Goal: Task Accomplishment & Management: Use online tool/utility

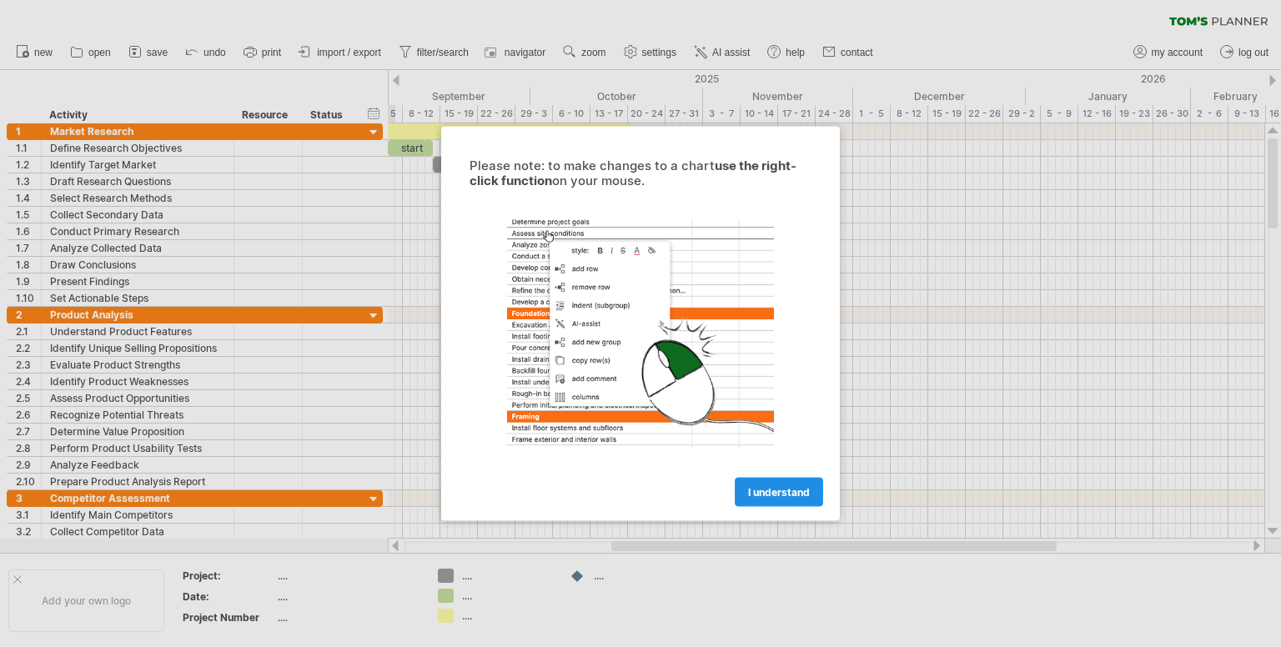
click at [786, 489] on span "I understand" at bounding box center [779, 492] width 62 height 13
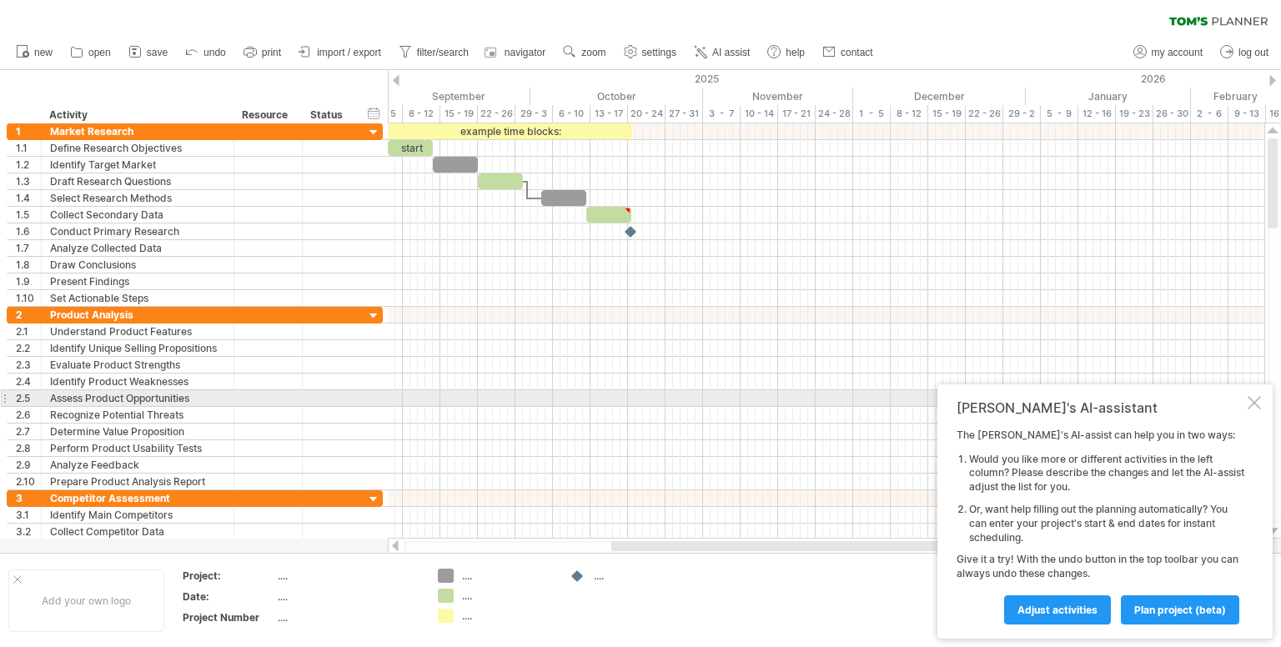
click at [1254, 404] on div at bounding box center [1253, 402] width 13 height 13
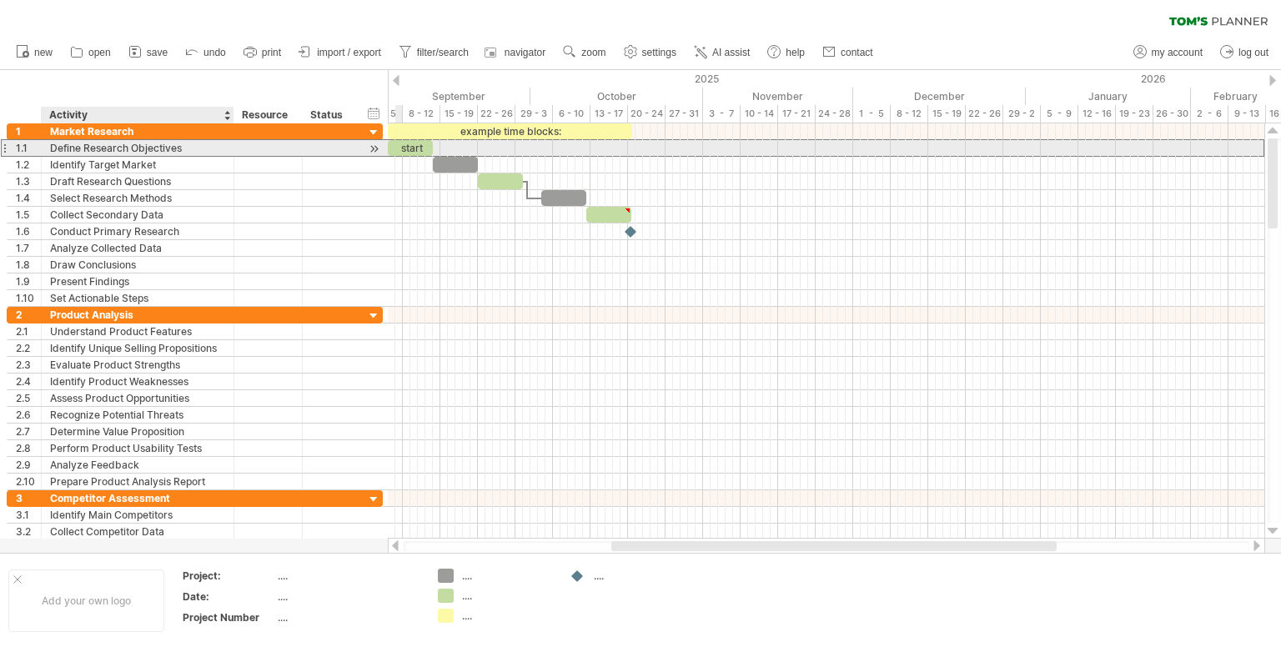
click at [145, 151] on div "Define Research Objectives" at bounding box center [137, 148] width 175 height 16
click at [373, 144] on div at bounding box center [374, 149] width 16 height 18
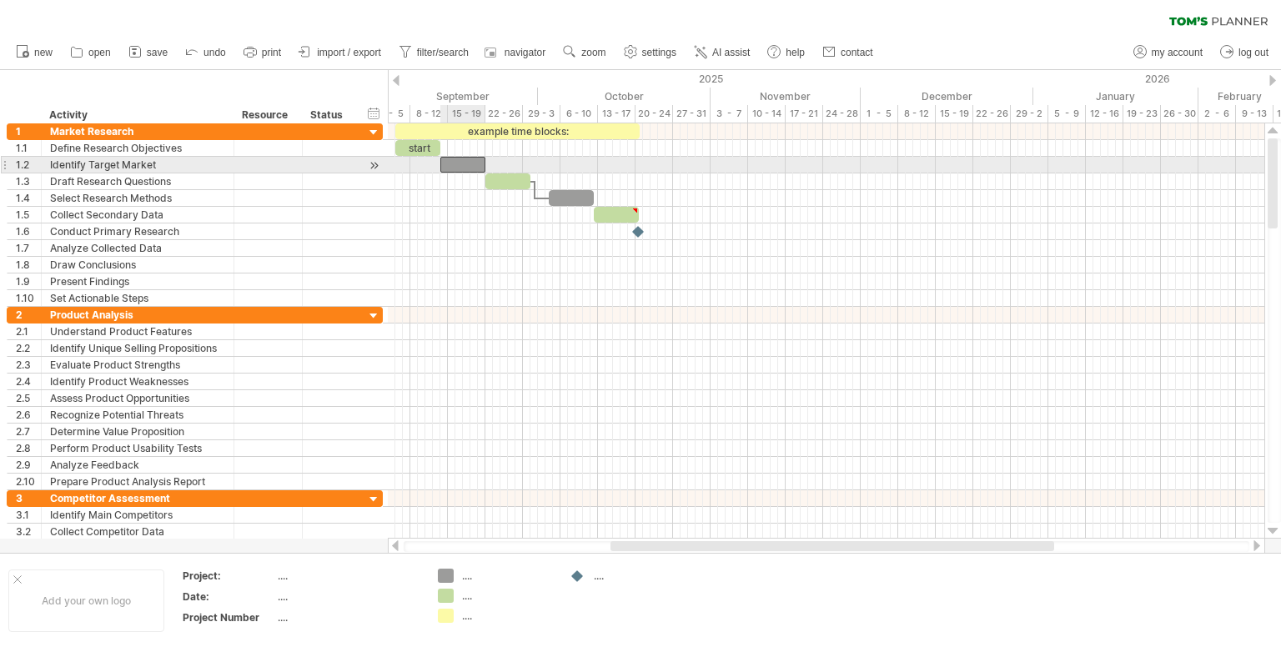
click at [466, 162] on div at bounding box center [462, 165] width 45 height 16
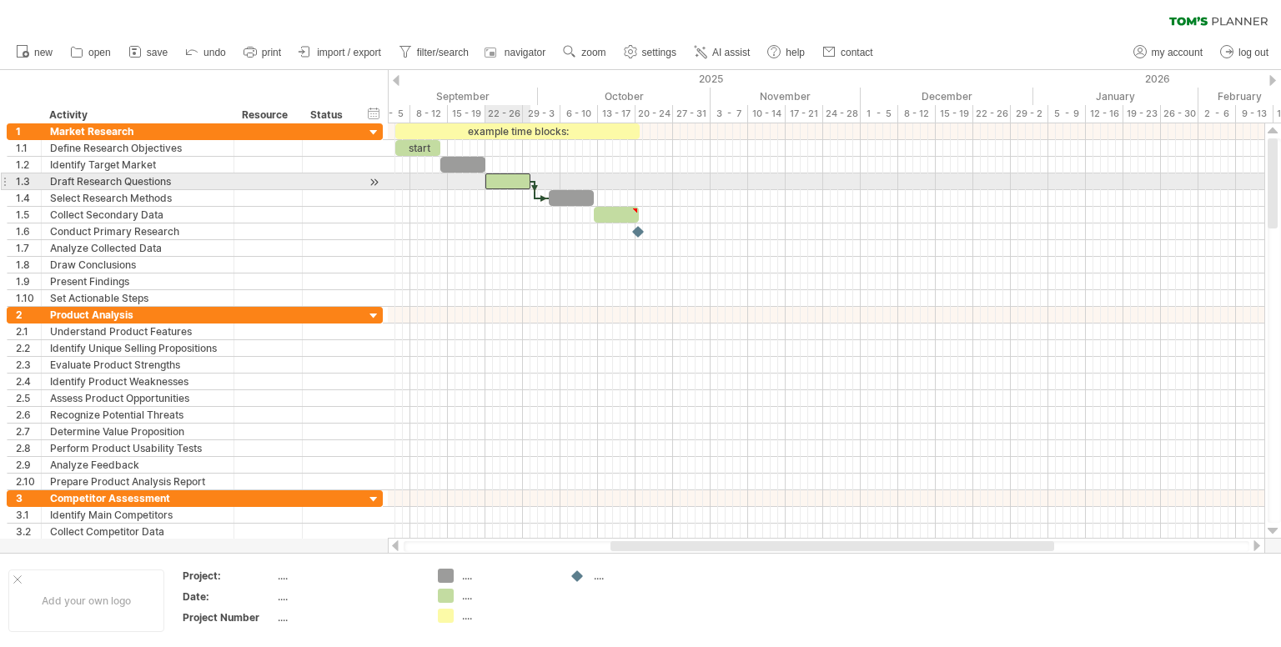
click at [497, 178] on div at bounding box center [507, 181] width 45 height 16
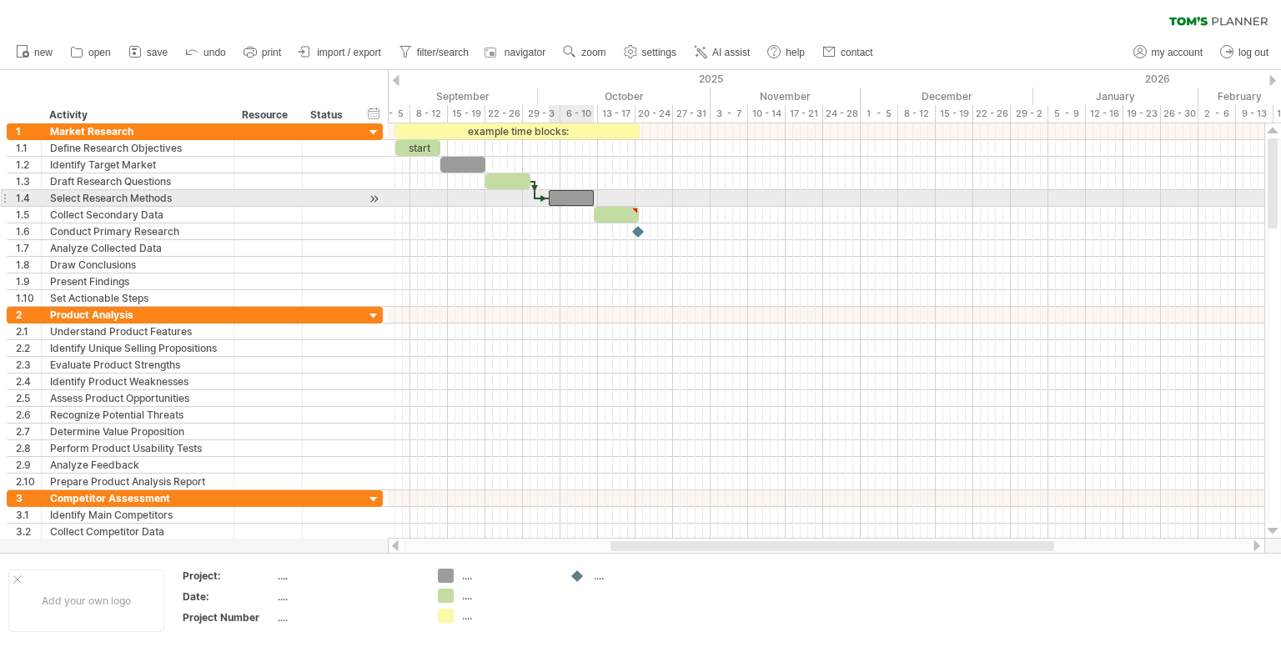
click at [575, 196] on div at bounding box center [571, 198] width 45 height 16
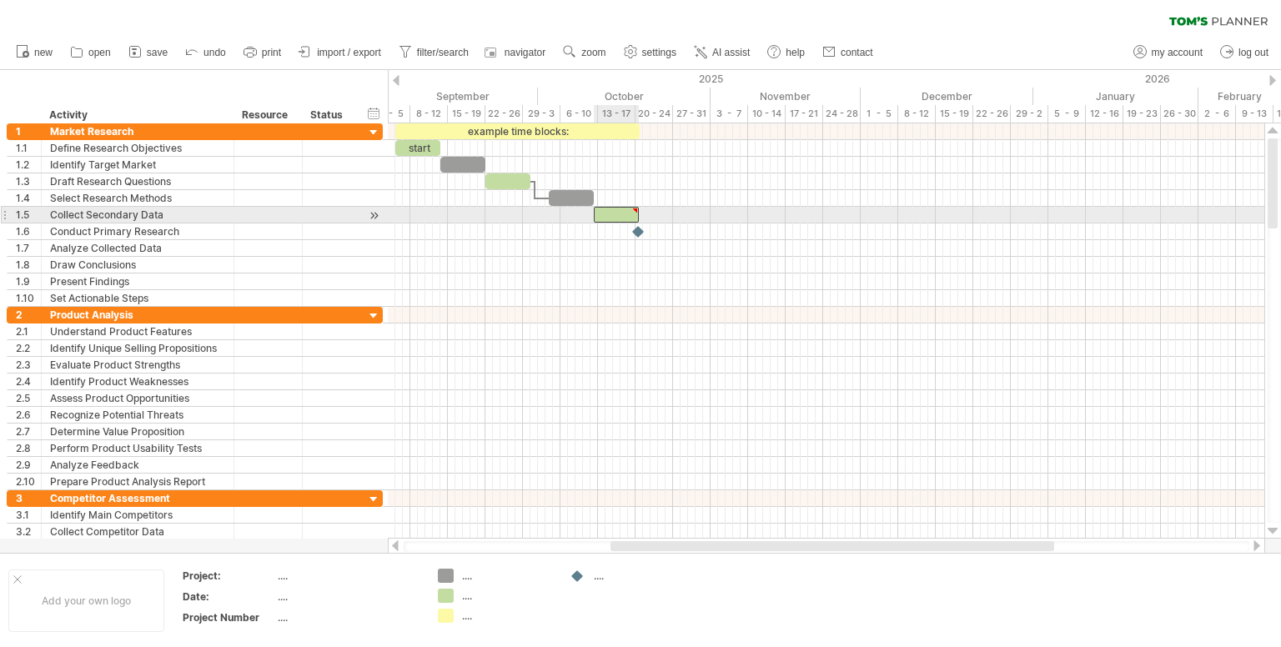
click at [627, 211] on div at bounding box center [616, 215] width 45 height 16
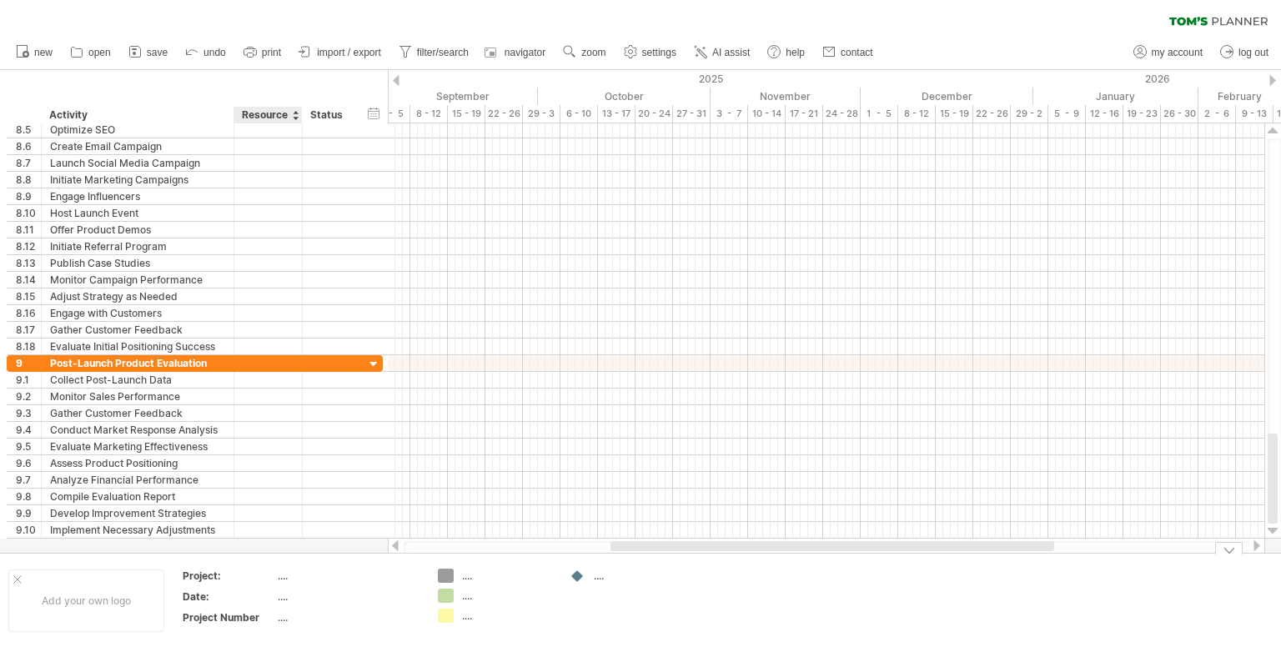
click at [285, 581] on div "...." at bounding box center [348, 576] width 140 height 14
